Goal: Task Accomplishment & Management: Use online tool/utility

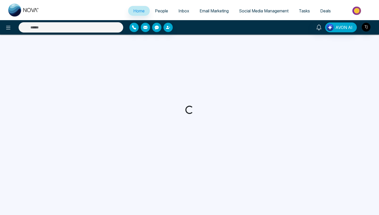
select select "*"
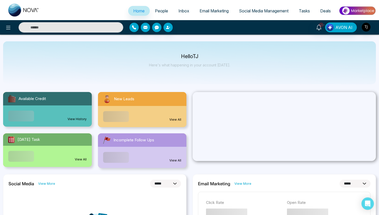
click at [202, 11] on span "Email Marketing" at bounding box center [214, 10] width 29 height 5
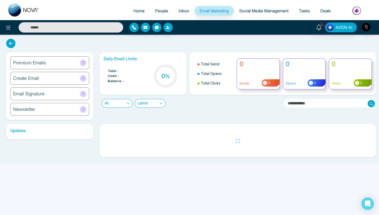
click at [55, 82] on div "Create Email" at bounding box center [49, 78] width 79 height 13
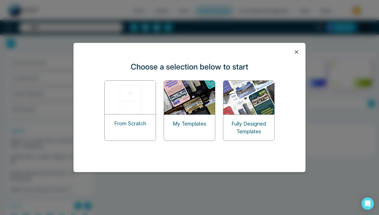
click at [148, 115] on div "From Scratch" at bounding box center [130, 123] width 51 height 18
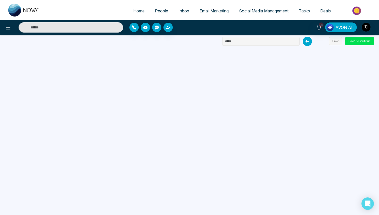
click at [233, 44] on input "text" at bounding box center [260, 41] width 77 height 9
type input "******"
click at [336, 41] on button "Save" at bounding box center [335, 41] width 13 height 8
click at [332, 43] on button "Save" at bounding box center [335, 41] width 13 height 8
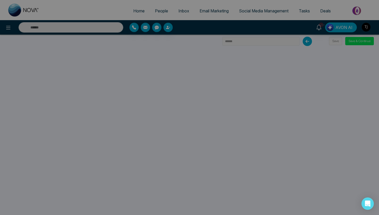
click at [337, 38] on div "Email campaign updated successfully success Email campaign updated successfully…" at bounding box center [189, 107] width 379 height 215
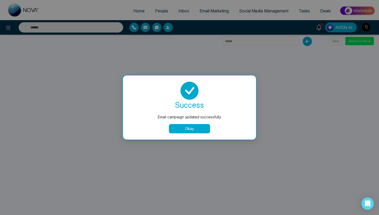
click at [200, 127] on button "Okay" at bounding box center [189, 128] width 41 height 9
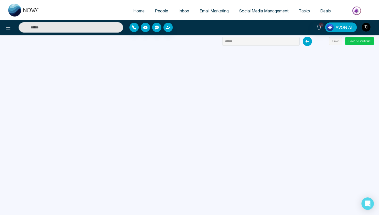
click at [365, 44] on button "Save & Continue" at bounding box center [359, 41] width 29 height 8
click at [357, 41] on button "Save & Continue" at bounding box center [359, 41] width 29 height 8
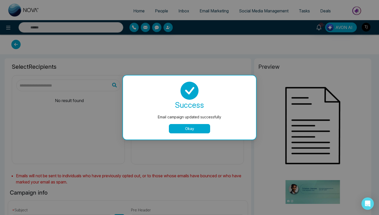
click at [177, 129] on button "Okay" at bounding box center [189, 128] width 41 height 9
type input "******"
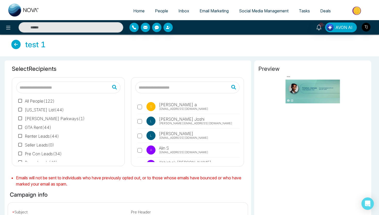
click at [176, 88] on input "text" at bounding box center [187, 88] width 104 height 12
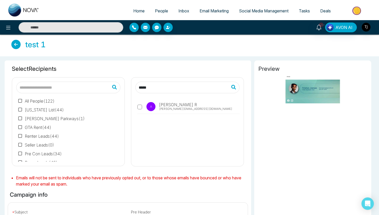
type input "*****"
click at [142, 105] on label "A Aaron R arunansh@mmnovatech.com" at bounding box center [188, 108] width 102 height 12
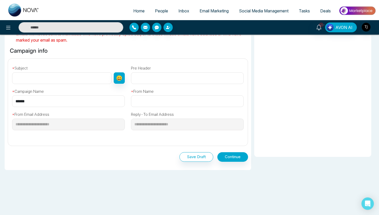
click at [238, 163] on div "Save Draft Continue" at bounding box center [128, 156] width 240 height 20
click at [238, 157] on button "Continue" at bounding box center [232, 157] width 31 height 10
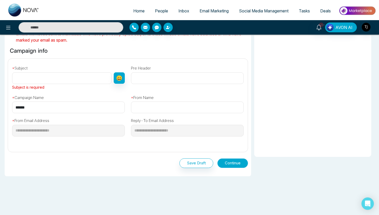
click at [235, 162] on button "Continue" at bounding box center [232, 163] width 31 height 10
click at [65, 73] on input "text" at bounding box center [62, 78] width 100 height 12
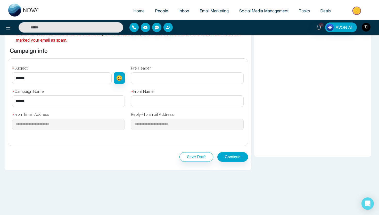
type input "******"
click at [149, 100] on input "text" at bounding box center [187, 101] width 113 height 12
type input "*****"
click at [230, 151] on div "Save Draft Continue" at bounding box center [128, 156] width 240 height 20
click at [228, 156] on button "Continue" at bounding box center [232, 157] width 31 height 10
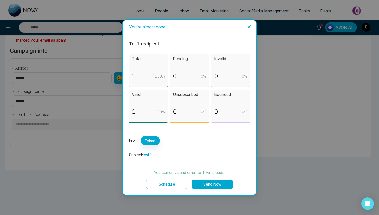
click at [212, 187] on button "Send Now" at bounding box center [212, 183] width 41 height 9
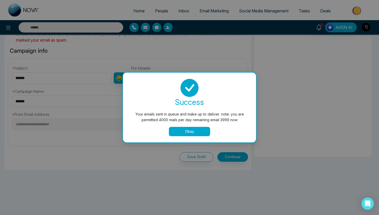
click at [188, 129] on button "Okay" at bounding box center [189, 131] width 41 height 9
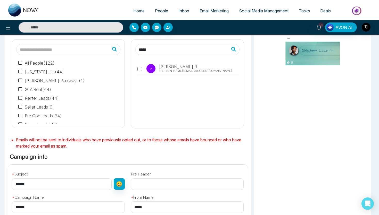
scroll to position [0, 0]
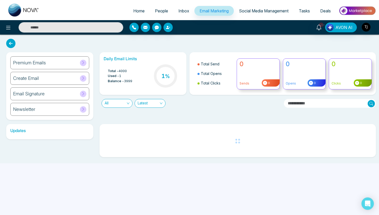
click at [61, 81] on div "Create Email" at bounding box center [49, 78] width 79 height 13
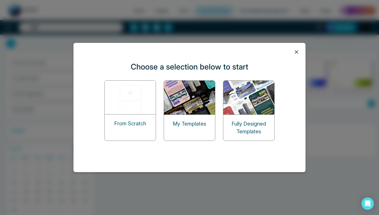
click at [185, 123] on p "My Templates" at bounding box center [190, 124] width 34 height 8
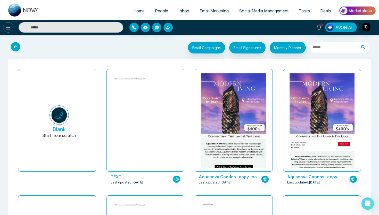
click at [7, 24] on button at bounding box center [8, 27] width 10 height 10
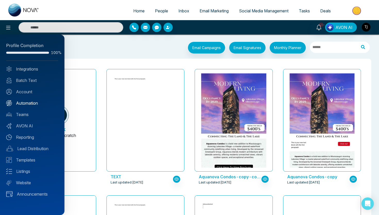
click at [30, 103] on link "Automation" at bounding box center [32, 103] width 52 height 6
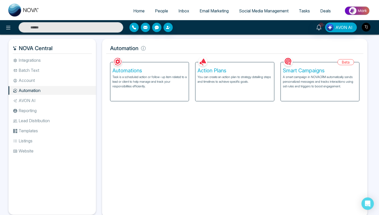
click at [225, 89] on div "Action Plans You can create an action plan to strategy detailing steps and time…" at bounding box center [235, 81] width 78 height 39
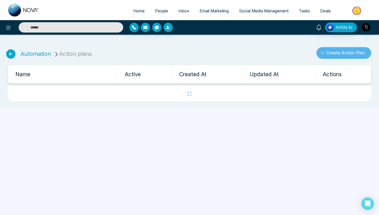
click at [352, 50] on button "Create Action Plan" at bounding box center [343, 53] width 55 height 12
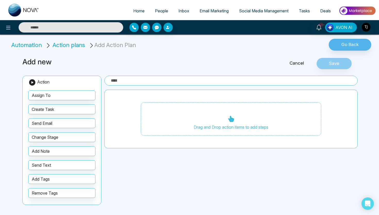
click at [145, 81] on input "text" at bounding box center [230, 81] width 253 height 10
type input "****"
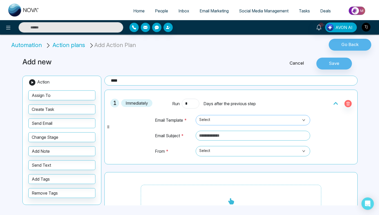
click at [219, 122] on span "Select" at bounding box center [252, 120] width 107 height 9
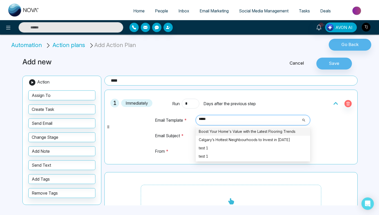
type input "******"
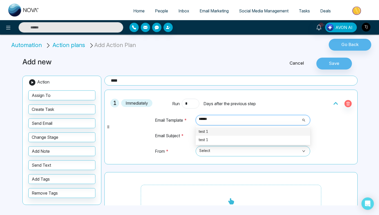
click at [220, 133] on div "test 1" at bounding box center [253, 131] width 108 height 6
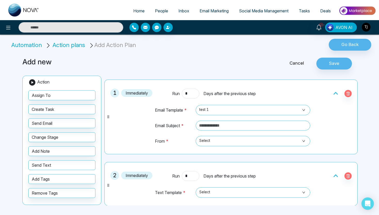
scroll to position [11, 0]
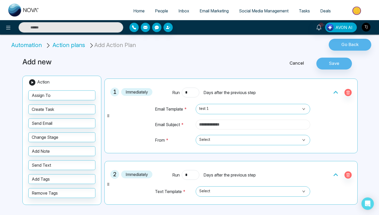
click at [226, 123] on input "text" at bounding box center [253, 124] width 115 height 10
type input "**********"
click at [228, 142] on span "Select" at bounding box center [252, 139] width 107 height 9
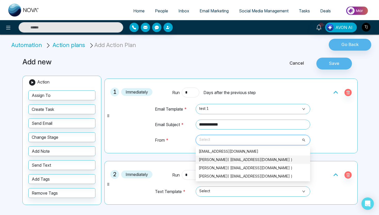
click at [227, 161] on div "Triston James( alinshah40@gmail.com )" at bounding box center [253, 160] width 108 height 6
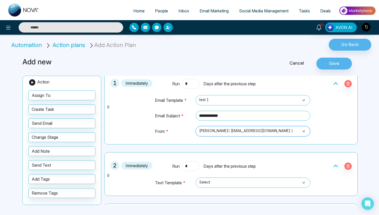
scroll to position [0, 0]
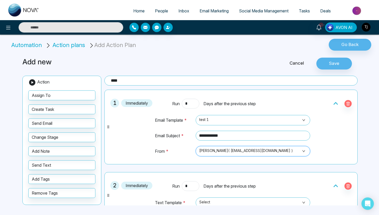
click at [250, 11] on span "Social Media Management" at bounding box center [264, 10] width 50 height 5
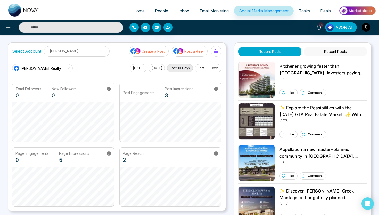
click at [93, 54] on p "Triston James" at bounding box center [76, 51] width 59 height 9
click at [96, 51] on p "Triston James" at bounding box center [76, 51] width 59 height 9
click at [56, 65] on div "Triston James Realty" at bounding box center [37, 68] width 48 height 6
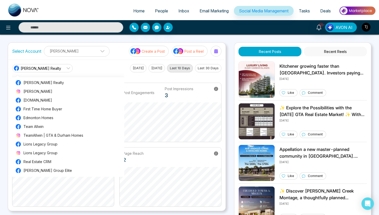
click at [98, 66] on div "Triston James Realty Triston James Realty Triston James CondoHub.ca First Time …" at bounding box center [116, 68] width 209 height 8
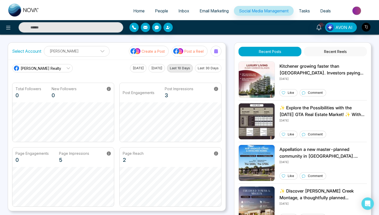
click at [97, 52] on p "Triston James" at bounding box center [76, 51] width 59 height 9
click at [98, 52] on span at bounding box center [100, 52] width 5 height 5
click at [52, 70] on span "Triston James Realty" at bounding box center [41, 68] width 40 height 5
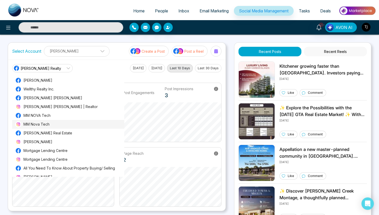
scroll to position [216, 0]
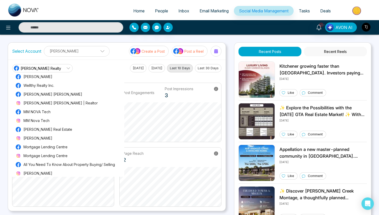
click at [95, 50] on p "Triston James" at bounding box center [76, 51] width 59 height 9
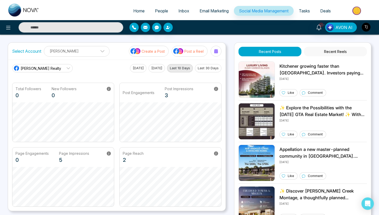
click at [66, 66] on icon at bounding box center [68, 68] width 4 height 4
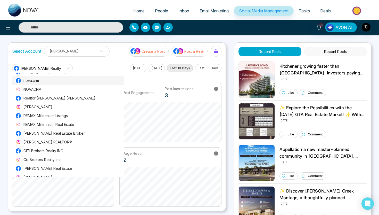
scroll to position [368, 0]
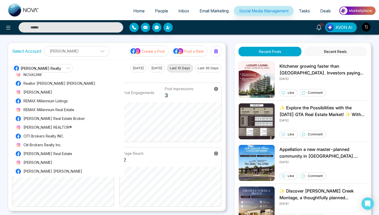
click at [96, 51] on p "Triston James" at bounding box center [76, 51] width 59 height 9
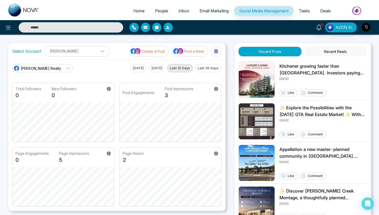
click at [33, 68] on span "Triston James Realty" at bounding box center [41, 68] width 40 height 5
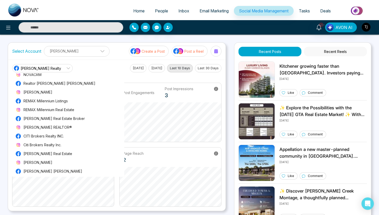
click at [97, 50] on p "Triston James" at bounding box center [76, 51] width 59 height 9
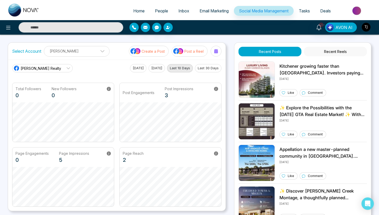
click at [53, 69] on span "Triston James Realty" at bounding box center [41, 68] width 40 height 5
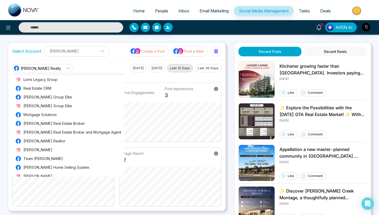
scroll to position [0, 0]
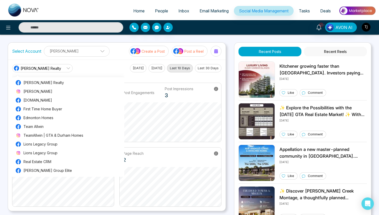
click at [58, 68] on link "Triston James Realty" at bounding box center [42, 68] width 61 height 8
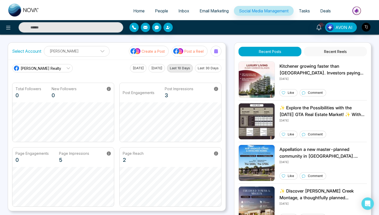
click at [59, 70] on link "Triston James Realty" at bounding box center [42, 68] width 61 height 8
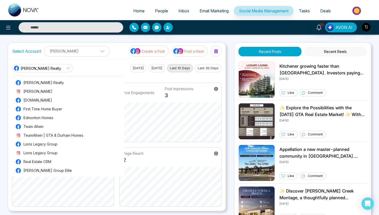
click at [107, 62] on div "Triston James Realty Triston James Realty Triston James CondoHub.ca First Time …" at bounding box center [117, 135] width 218 height 151
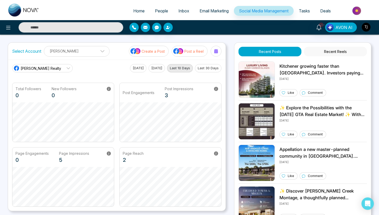
click at [214, 13] on span "Email Marketing" at bounding box center [214, 10] width 29 height 5
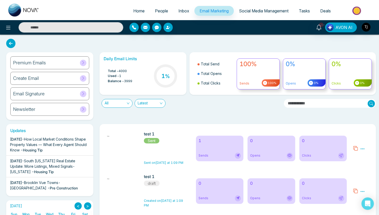
click at [164, 13] on link "People" at bounding box center [161, 11] width 23 height 10
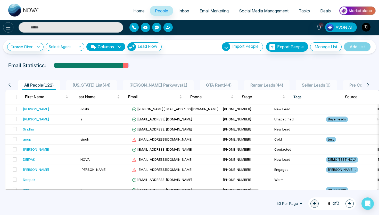
click at [8, 29] on icon at bounding box center [8, 28] width 4 height 4
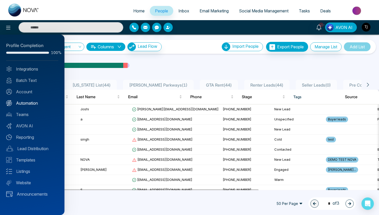
click at [32, 104] on link "Automation" at bounding box center [32, 103] width 52 height 6
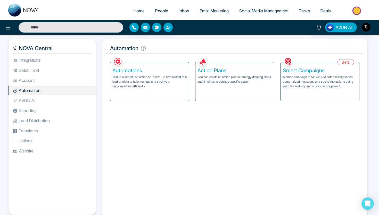
click at [301, 90] on div "Smart Campaigns A smart campaign in NOVACRM automatically sends personalized me…" at bounding box center [320, 81] width 78 height 39
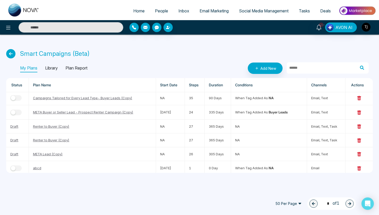
scroll to position [1, 0]
click at [110, 99] on link "Campaigns Tailored for Every Lead Type- Buyer Leads (Copy)" at bounding box center [82, 98] width 99 height 4
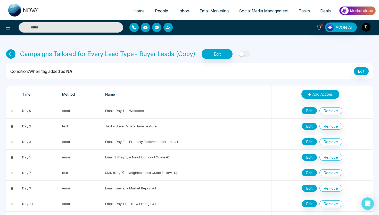
click at [14, 54] on icon at bounding box center [10, 53] width 9 height 9
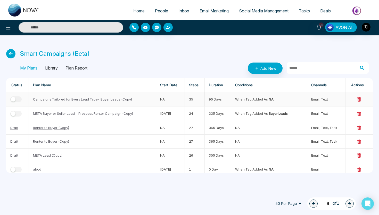
click at [109, 99] on link "Campaigns Tailored for Every Lead Type- Buyer Leads (Copy)" at bounding box center [82, 99] width 99 height 4
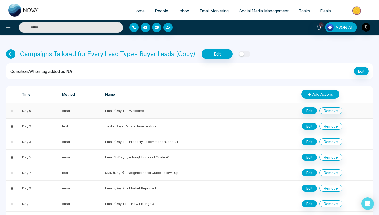
click at [311, 114] on td "Edit Remove" at bounding box center [322, 110] width 101 height 15
click at [311, 111] on button "Edit" at bounding box center [309, 110] width 15 height 7
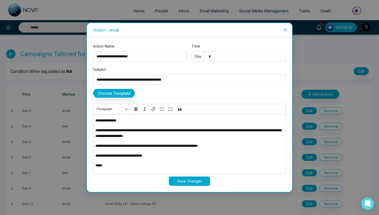
drag, startPoint x: 186, startPoint y: 79, endPoint x: 165, endPoint y: 81, distance: 21.5
click at [165, 81] on input "**********" at bounding box center [189, 79] width 193 height 10
click at [285, 30] on icon "close" at bounding box center [285, 29] width 3 height 3
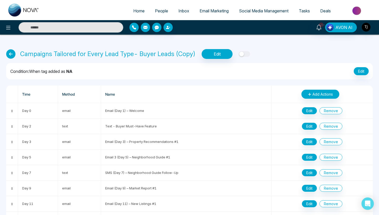
click at [215, 14] on link "Email Marketing" at bounding box center [213, 11] width 39 height 10
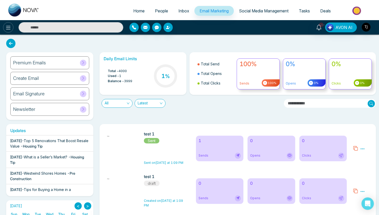
click at [7, 27] on icon at bounding box center [8, 28] width 6 height 6
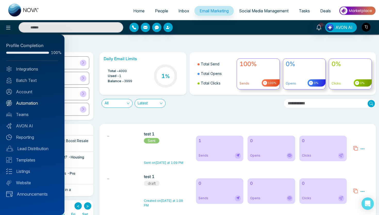
click at [29, 103] on link "Automation" at bounding box center [32, 103] width 52 height 6
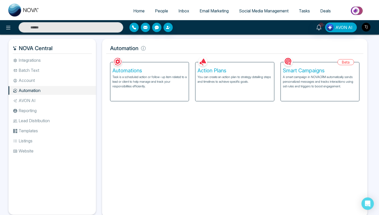
click at [164, 88] on p "Task is a scheduled action or follow-up item related to a lead or client to hel…" at bounding box center [149, 82] width 74 height 14
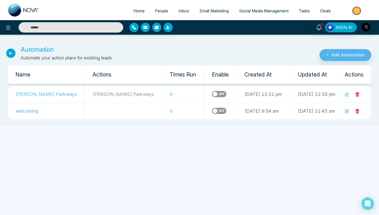
click at [102, 29] on input "text" at bounding box center [71, 27] width 105 height 10
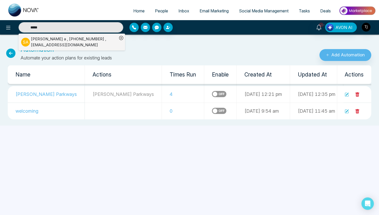
type input "*****"
click at [68, 42] on div "sarah a , +13652927635 , jobconnections14@gmail.com" at bounding box center [74, 42] width 86 height 12
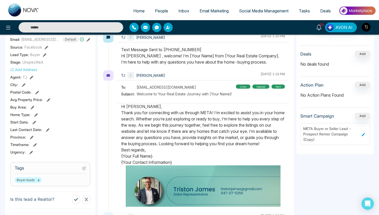
scroll to position [0, 80]
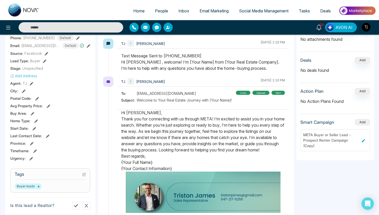
click at [362, 119] on button "Add" at bounding box center [362, 122] width 15 height 6
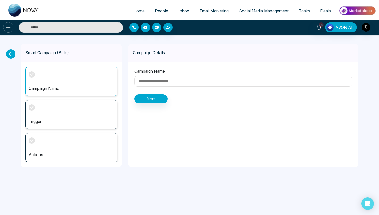
click at [9, 30] on icon at bounding box center [8, 28] width 6 height 6
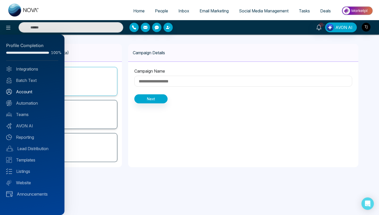
click at [27, 92] on link "Account" at bounding box center [32, 91] width 52 height 6
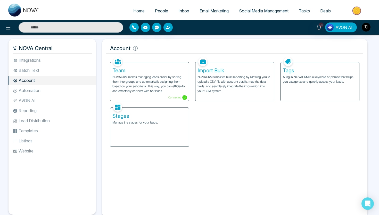
click at [25, 92] on li "Automation" at bounding box center [52, 90] width 87 height 9
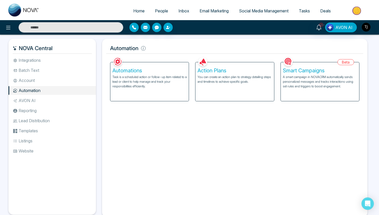
click at [318, 81] on p "A smart campaign in NOVACRM automatically sends personalized messages and track…" at bounding box center [320, 82] width 74 height 14
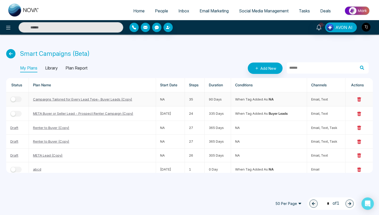
click at [360, 98] on icon at bounding box center [360, 99] width 4 height 4
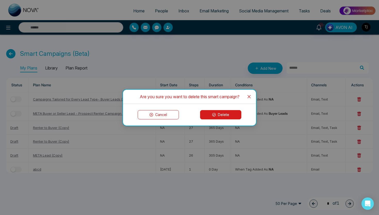
click at [226, 113] on button "Delete" at bounding box center [220, 114] width 41 height 9
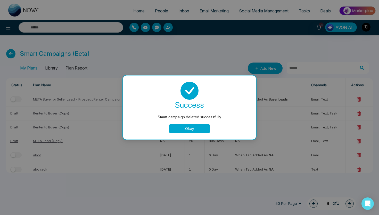
click at [194, 129] on button "Okay" at bounding box center [189, 128] width 41 height 9
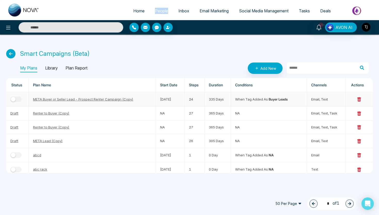
click at [359, 100] on icon at bounding box center [360, 99] width 4 height 4
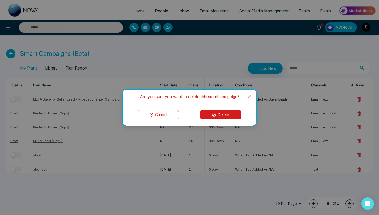
click at [229, 113] on button "Delete" at bounding box center [220, 114] width 41 height 9
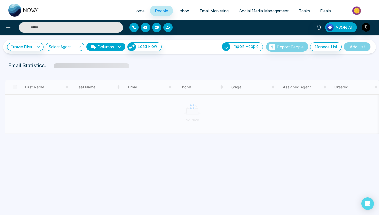
click at [77, 28] on input "text" at bounding box center [71, 27] width 105 height 10
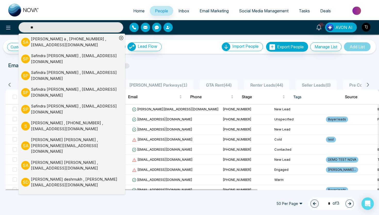
type input "**"
click at [36, 40] on div "sarah a , +13652927635 , jobconnections14@gmail.com" at bounding box center [74, 42] width 86 height 12
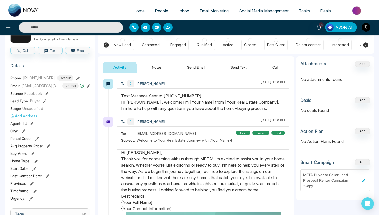
scroll to position [43, 0]
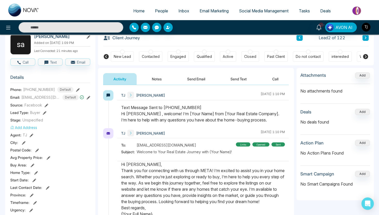
scroll to position [30, 0]
